Goal: Task Accomplishment & Management: Use online tool/utility

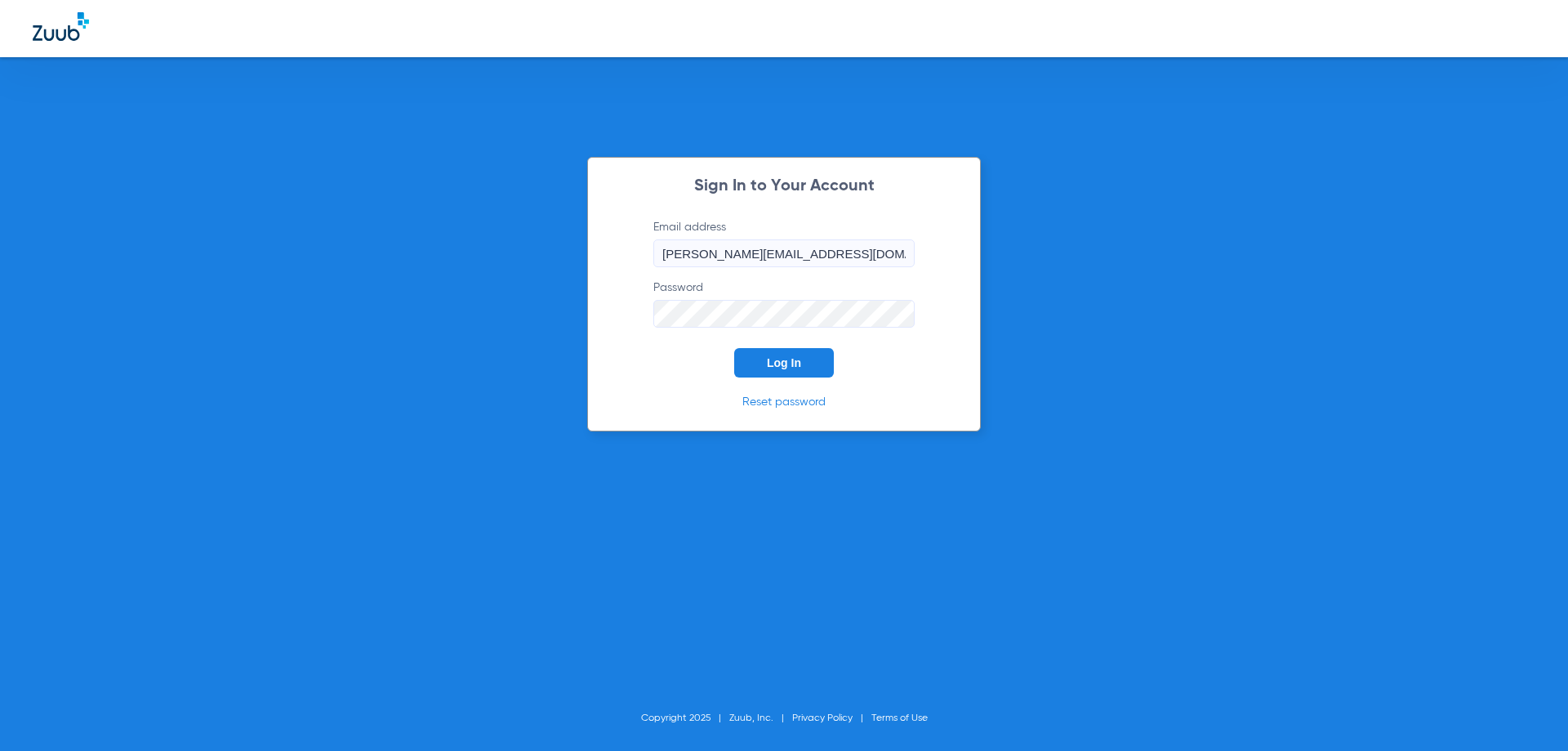
click at [807, 366] on button "Log In" at bounding box center [784, 362] width 100 height 30
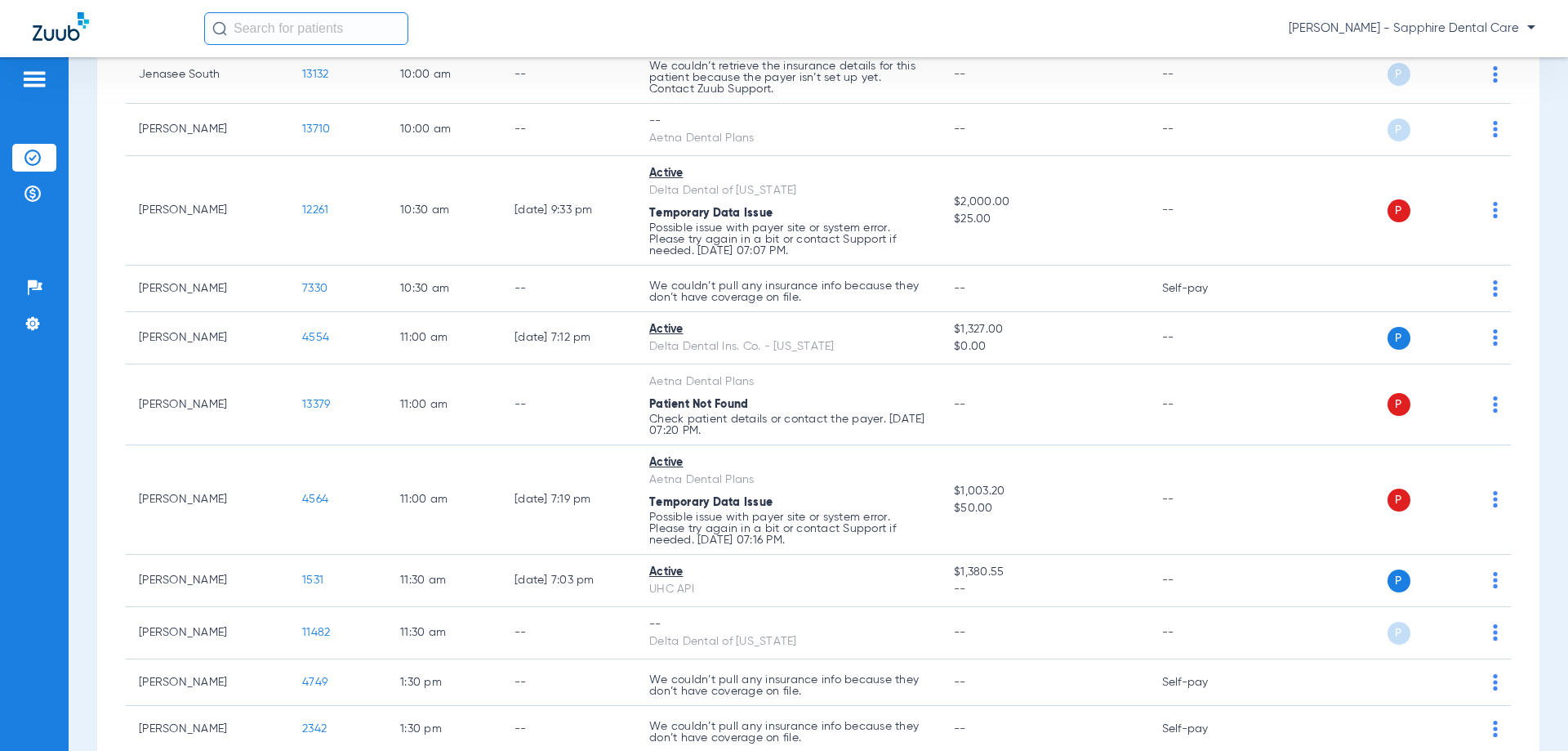
scroll to position [1307, 0]
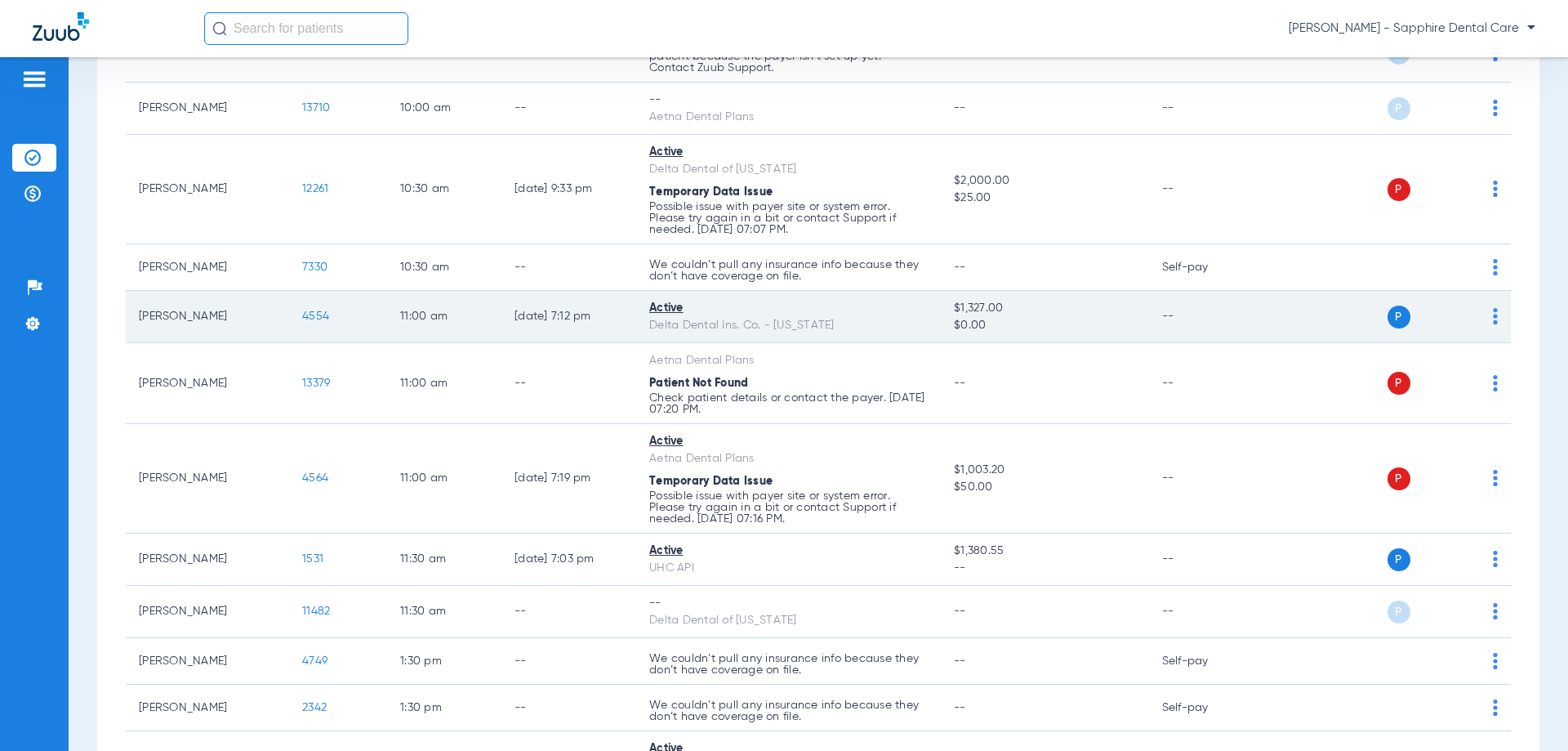
click at [313, 320] on span "4554" at bounding box center [315, 316] width 27 height 12
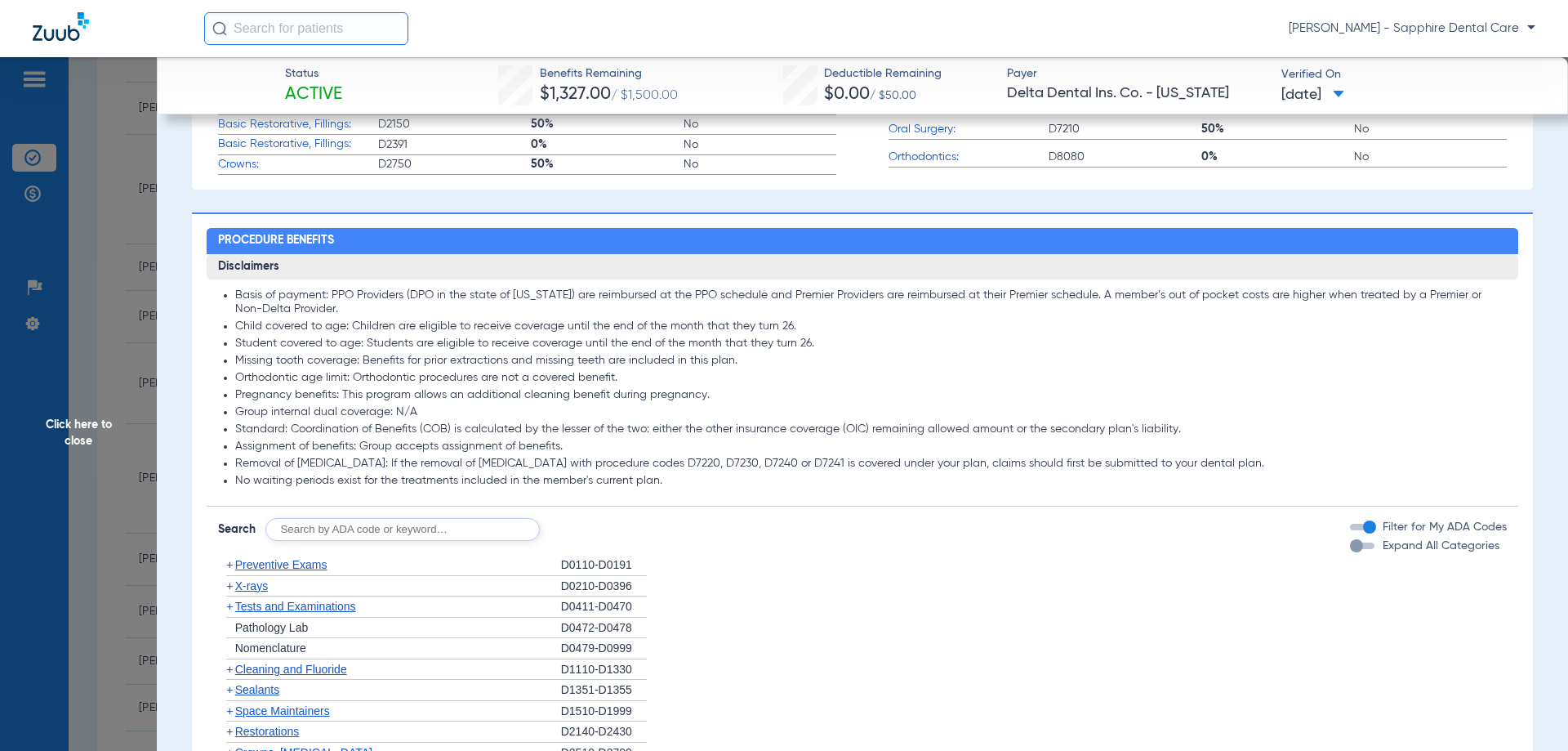
scroll to position [735, 0]
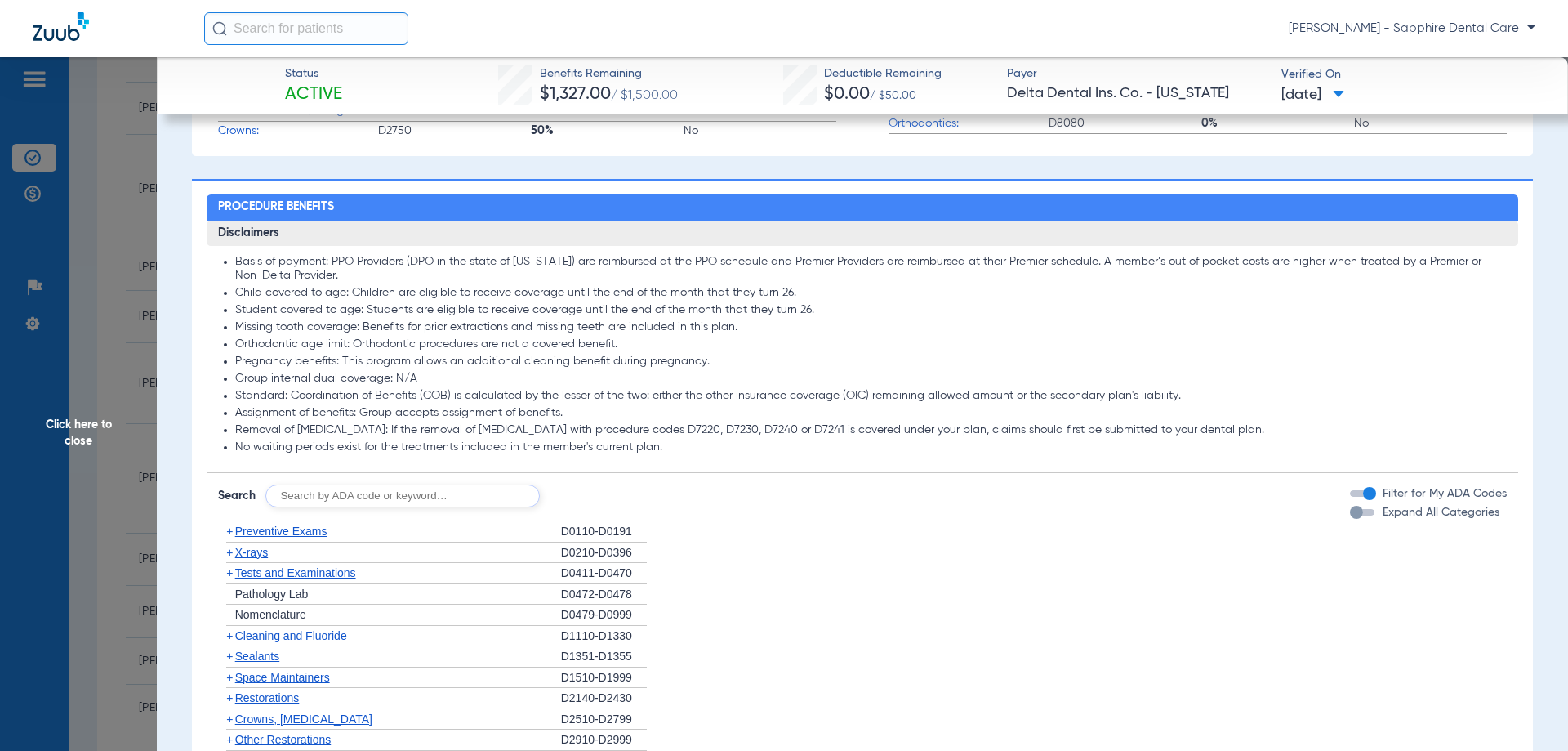
click at [346, 492] on input "text" at bounding box center [402, 495] width 274 height 23
type input "d2392"
click at [614, 493] on button "Search" at bounding box center [601, 495] width 64 height 23
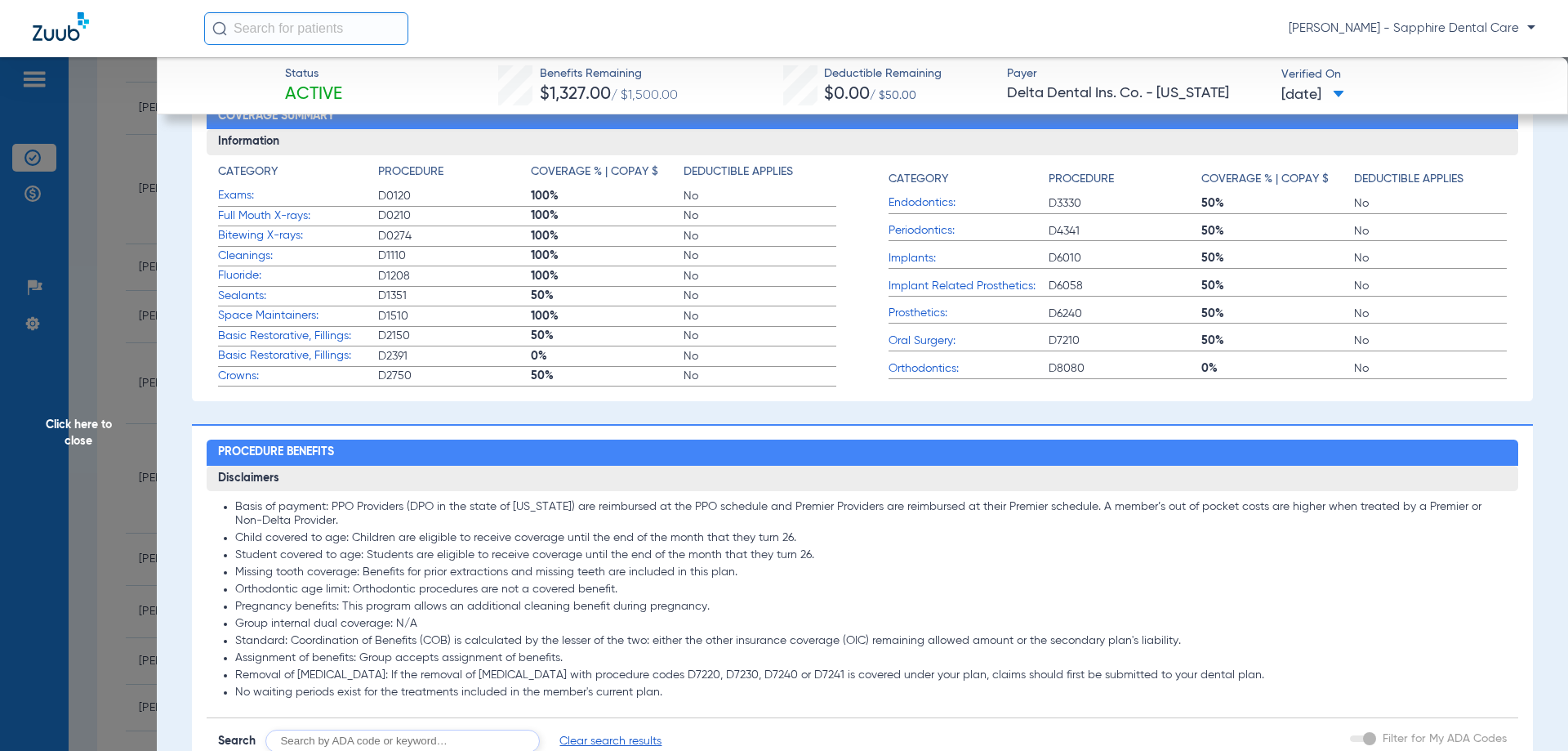
scroll to position [572, 0]
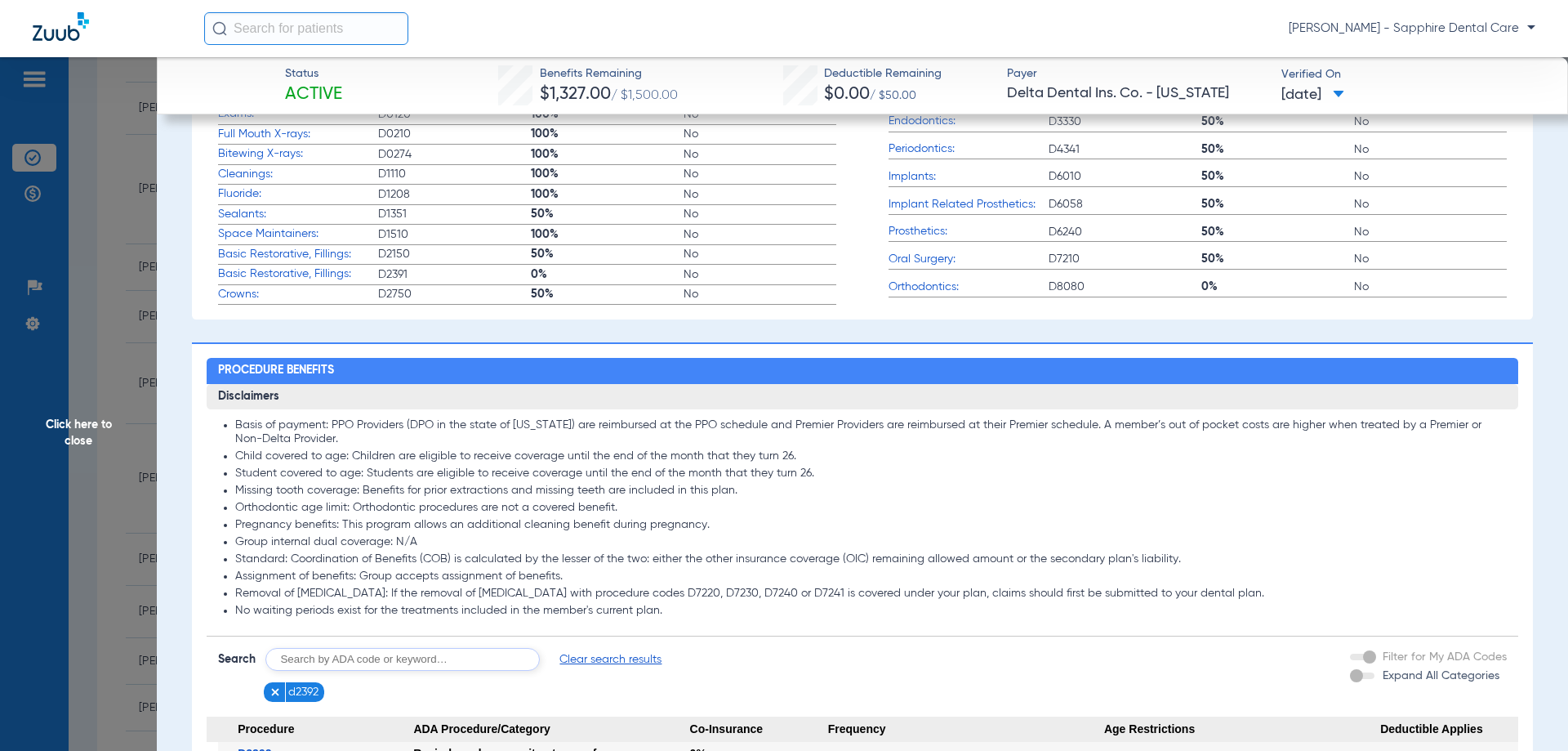
click at [357, 654] on input "text" at bounding box center [402, 659] width 274 height 23
type input "d2740"
click at [617, 662] on button "Search" at bounding box center [601, 659] width 64 height 23
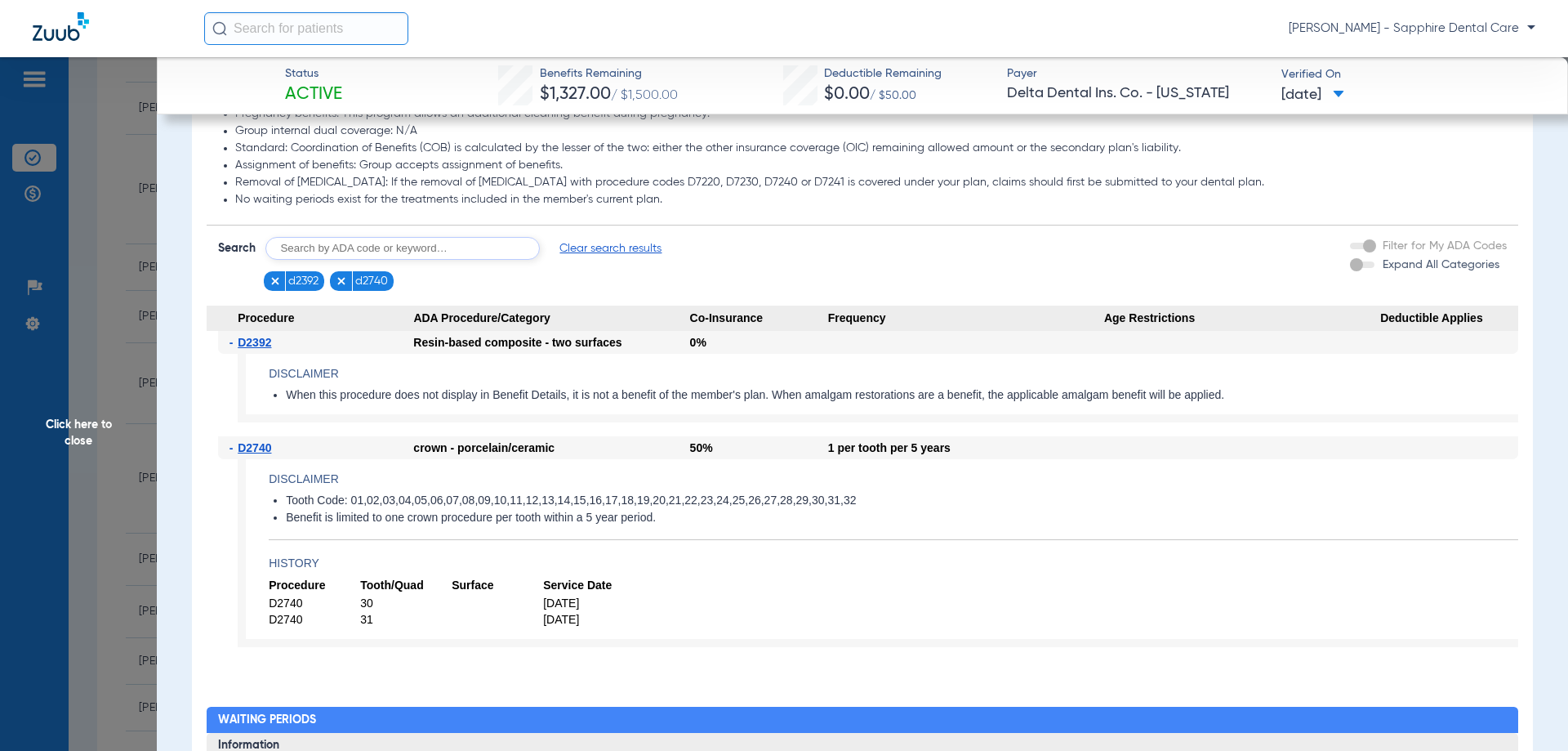
scroll to position [981, 0]
